Goal: Task Accomplishment & Management: Complete application form

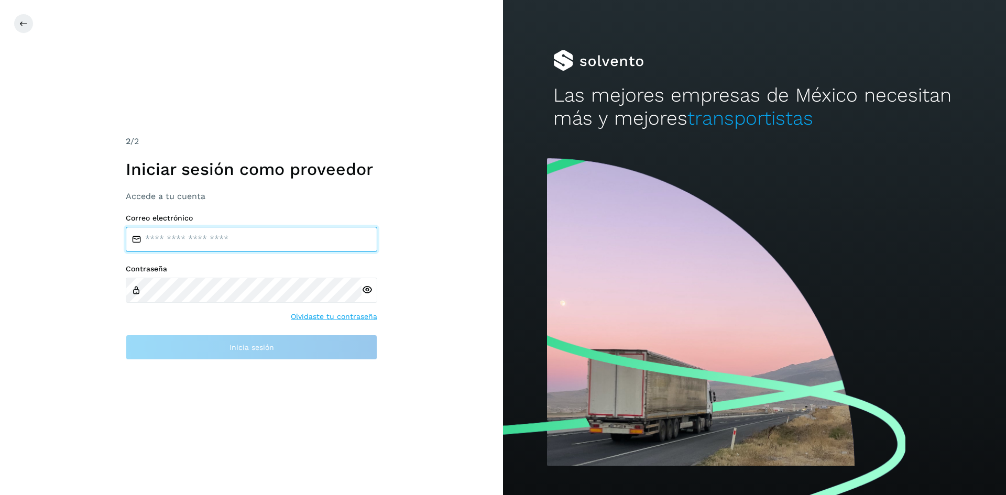
click at [255, 238] on input "email" at bounding box center [251, 239] width 251 height 25
click at [254, 238] on input "email" at bounding box center [251, 239] width 251 height 25
